Goal: Browse casually: Explore the website without a specific task or goal

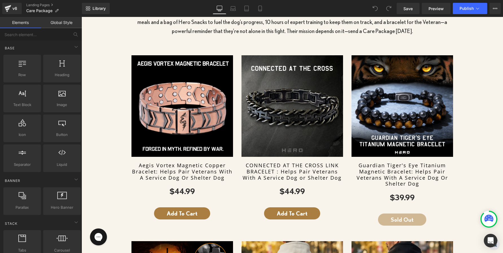
scroll to position [166, 0]
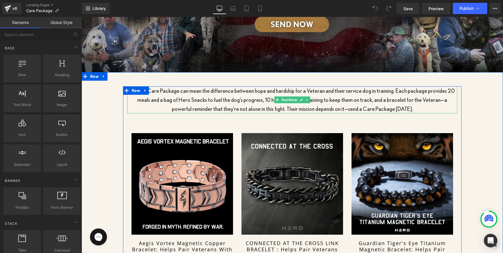
click at [208, 99] on p "A Hero Care Package can mean the difference between hope and hardship for a Vet…" at bounding box center [292, 99] width 330 height 27
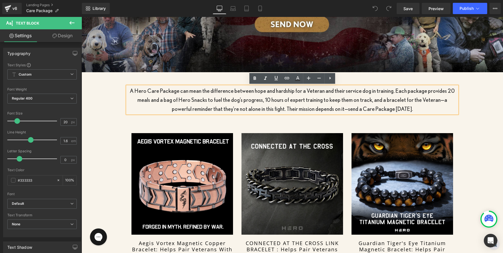
click at [379, 94] on p "A Hero Care Package can mean the difference between hope and hardship for a Vet…" at bounding box center [292, 99] width 330 height 27
